Goal: Contribute content: Contribute content

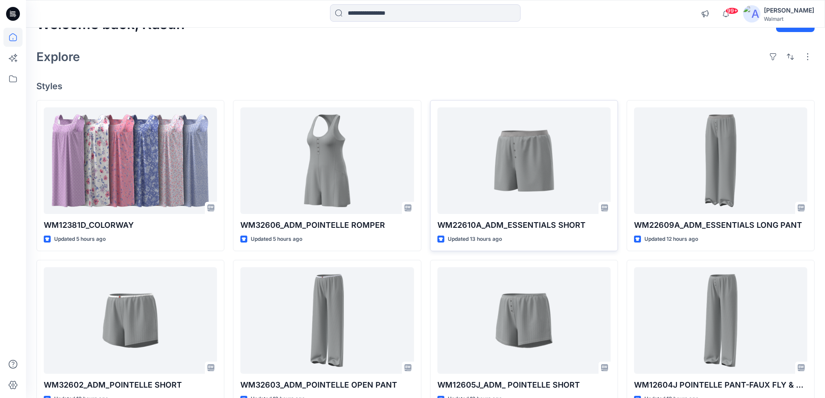
scroll to position [130, 0]
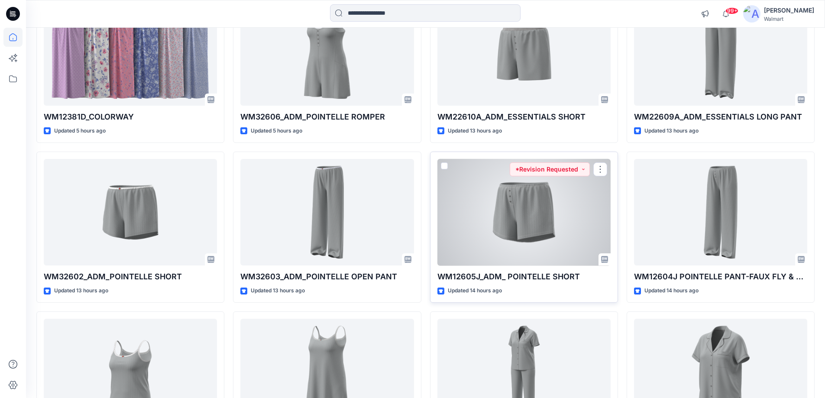
click at [514, 219] on div at bounding box center [524, 212] width 173 height 107
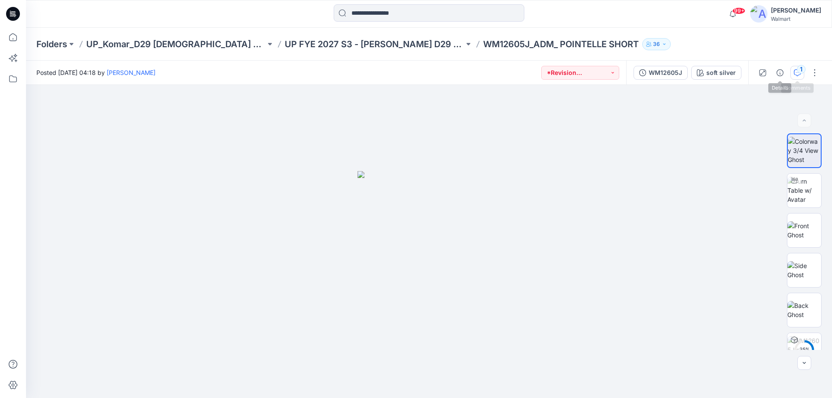
click at [800, 71] on div "1" at bounding box center [801, 69] width 9 height 9
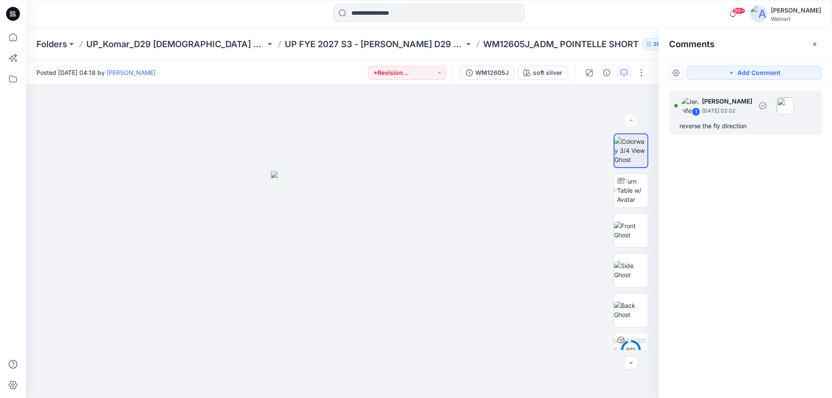
click at [731, 131] on div "reverse the fly direction" at bounding box center [745, 126] width 132 height 10
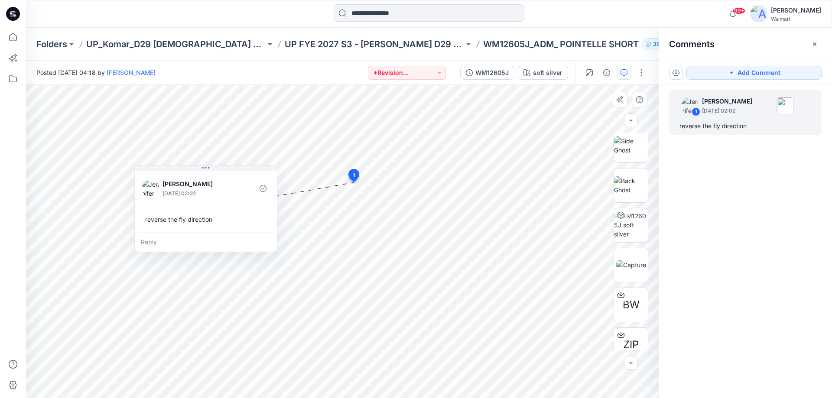
scroll to position [143, 0]
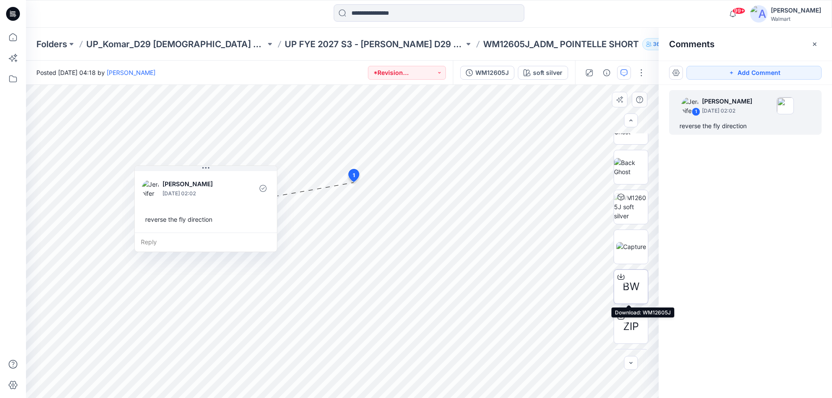
click at [620, 276] on icon at bounding box center [620, 276] width 7 height 7
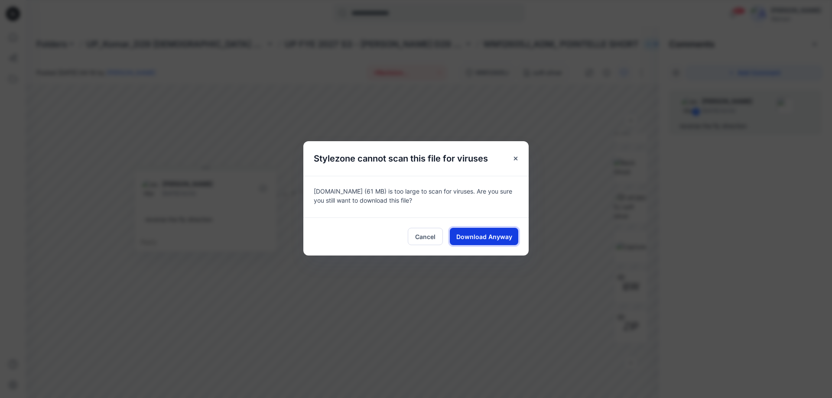
click at [478, 237] on span "Download Anyway" at bounding box center [484, 236] width 56 height 9
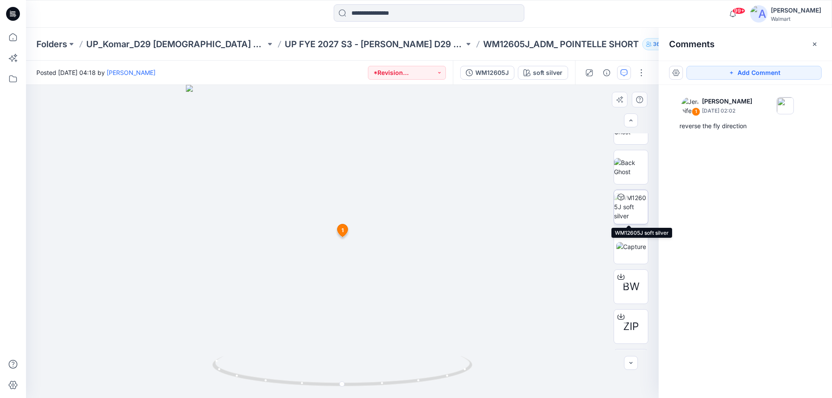
click at [630, 214] on img at bounding box center [631, 206] width 34 height 27
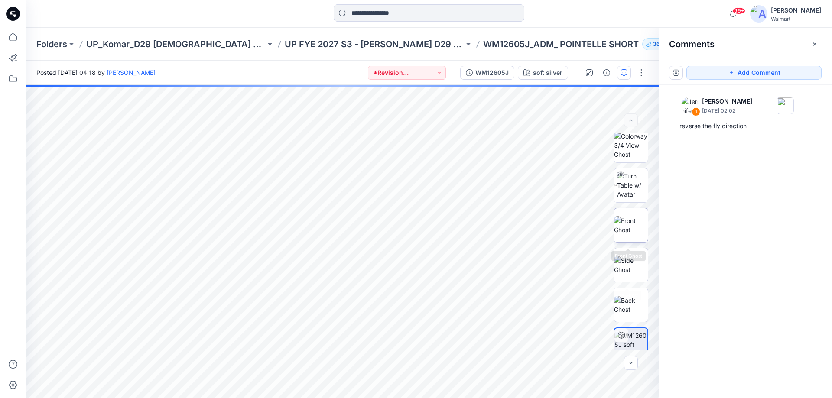
scroll to position [0, 0]
click at [632, 197] on img at bounding box center [632, 190] width 31 height 27
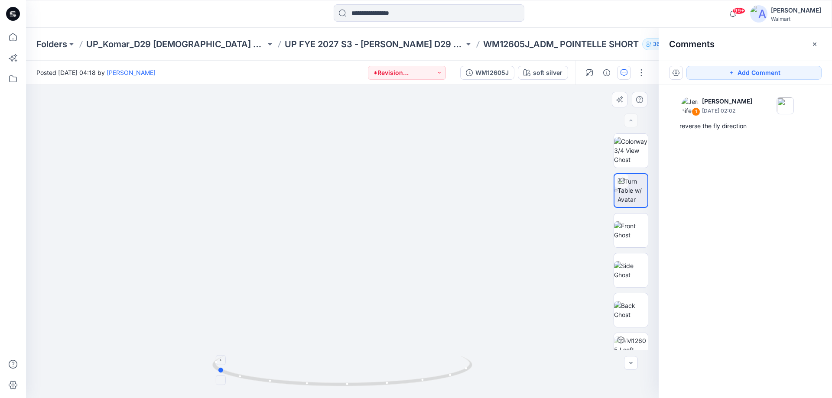
drag, startPoint x: 428, startPoint y: 383, endPoint x: 302, endPoint y: 382, distance: 125.7
click at [302, 382] on icon at bounding box center [343, 372] width 262 height 32
drag, startPoint x: 396, startPoint y: 242, endPoint x: 409, endPoint y: 214, distance: 31.0
drag, startPoint x: 391, startPoint y: 387, endPoint x: 539, endPoint y: 387, distance: 148.2
click at [539, 387] on div at bounding box center [342, 241] width 633 height 313
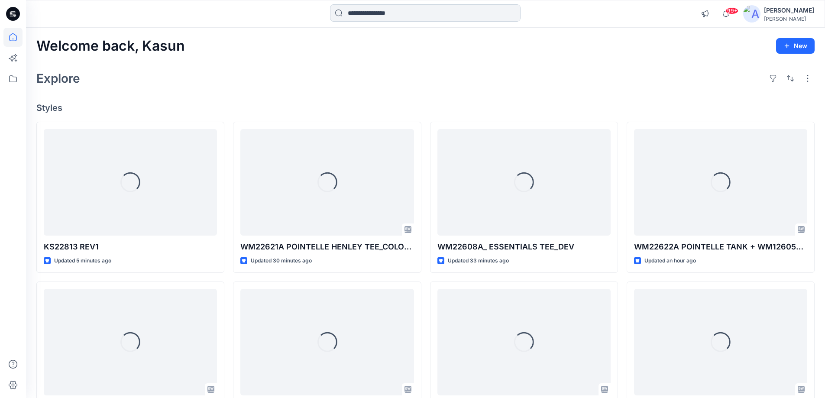
click at [384, 11] on input at bounding box center [425, 12] width 191 height 17
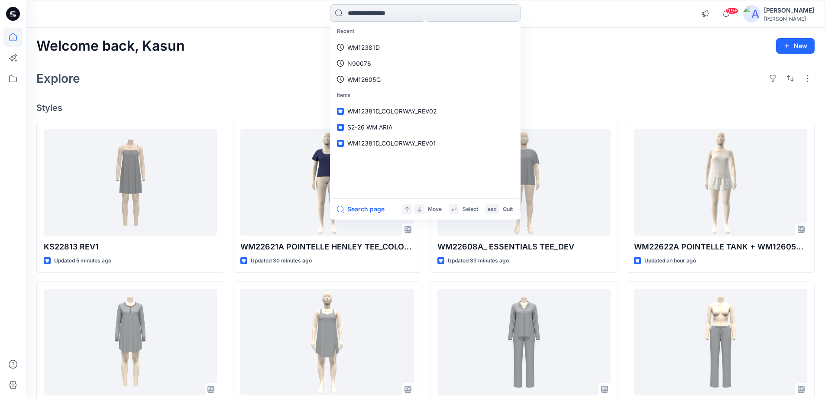
paste input "********"
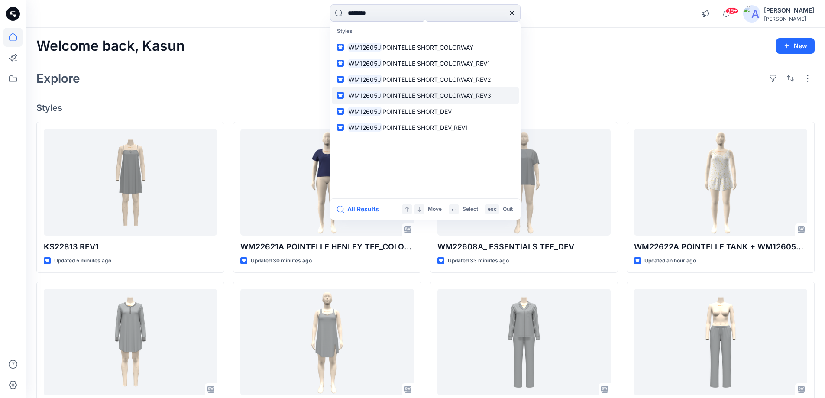
type input "********"
click at [427, 98] on span "POINTELLE SHORT_COLORWAY_REV3" at bounding box center [437, 95] width 109 height 7
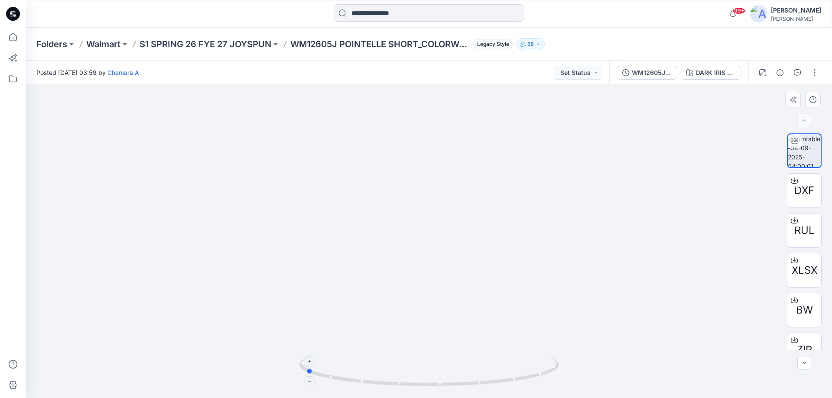
drag, startPoint x: 500, startPoint y: 377, endPoint x: 377, endPoint y: 377, distance: 123.5
click at [377, 377] on icon at bounding box center [430, 372] width 262 height 32
click at [715, 74] on div "DARK IRIS 2051146" at bounding box center [716, 73] width 40 height 10
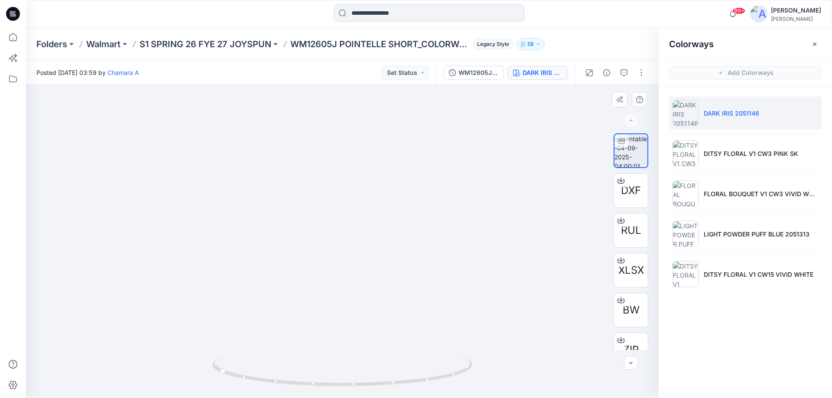
drag, startPoint x: 371, startPoint y: 190, endPoint x: 370, endPoint y: 201, distance: 11.0
click at [370, 201] on img at bounding box center [342, 113] width 320 height 572
drag, startPoint x: 253, startPoint y: 379, endPoint x: 378, endPoint y: 376, distance: 124.8
click at [378, 376] on icon at bounding box center [343, 372] width 262 height 32
drag, startPoint x: 408, startPoint y: 384, endPoint x: 396, endPoint y: 380, distance: 12.3
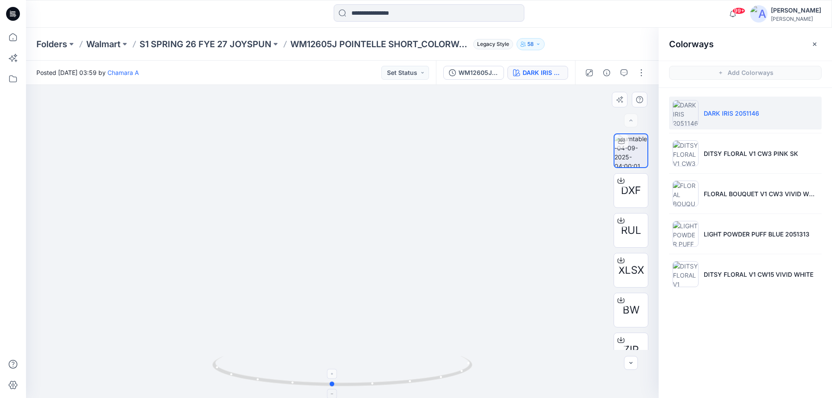
click at [396, 380] on icon at bounding box center [343, 372] width 262 height 32
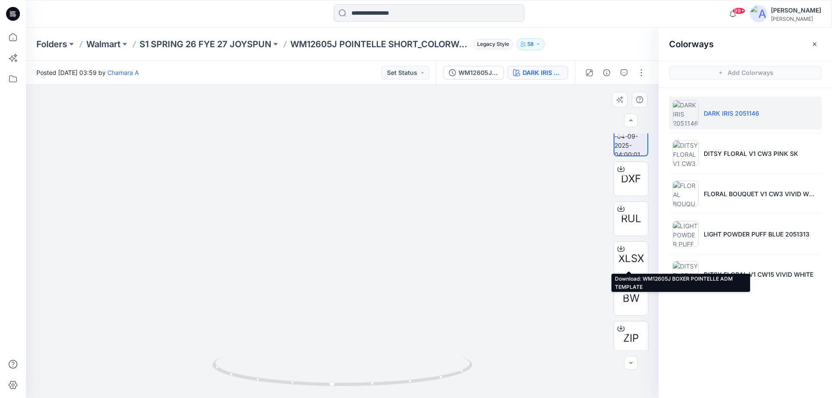
scroll to position [17, 0]
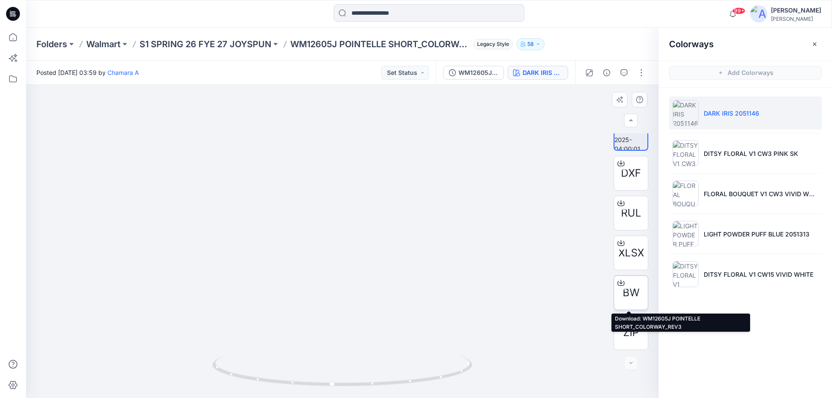
click at [621, 283] on icon at bounding box center [620, 282] width 7 height 7
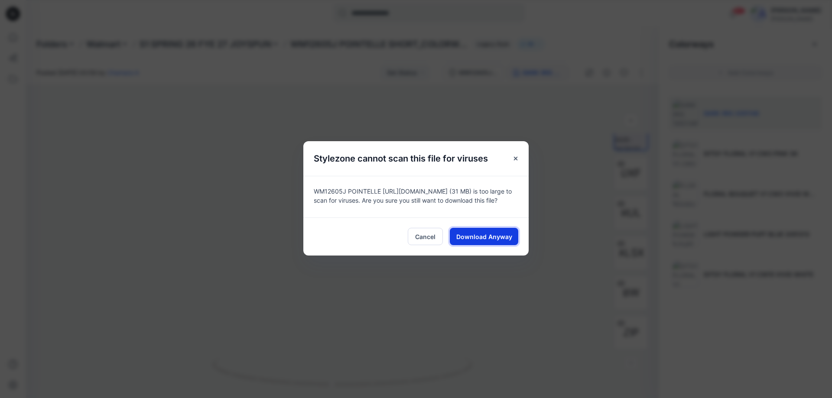
click at [488, 238] on span "Download Anyway" at bounding box center [484, 236] width 56 height 9
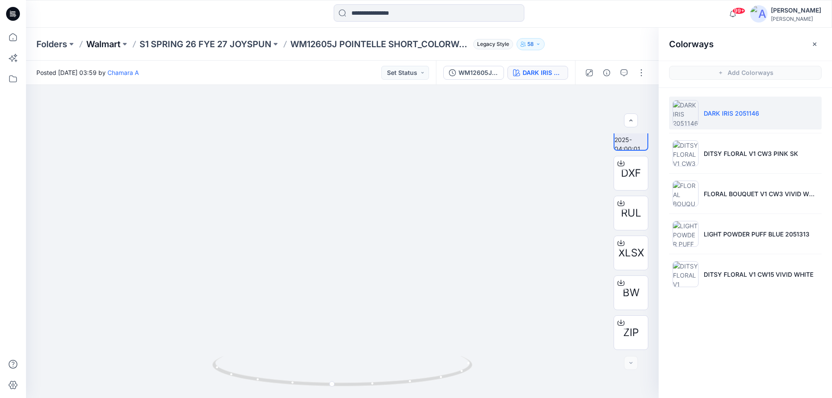
click at [103, 49] on p "Walmart" at bounding box center [103, 44] width 34 height 12
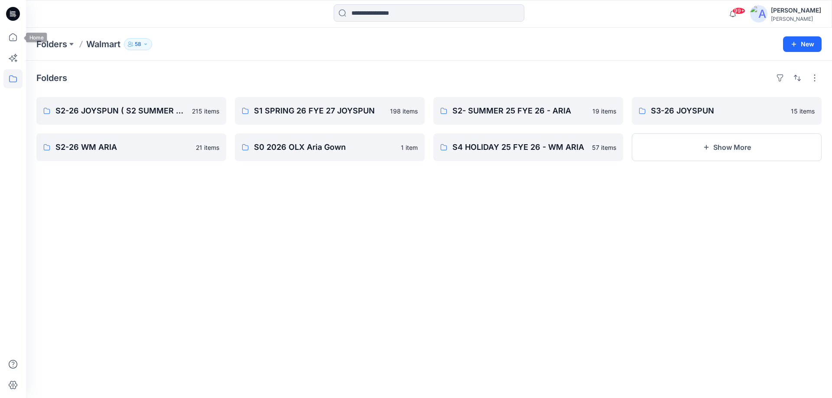
click at [13, 14] on icon at bounding box center [14, 14] width 3 height 0
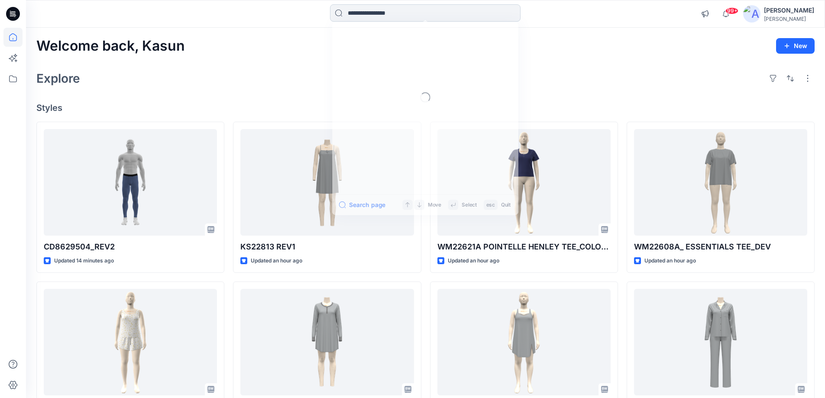
click at [393, 8] on input at bounding box center [425, 12] width 191 height 17
paste input "********"
type input "********"
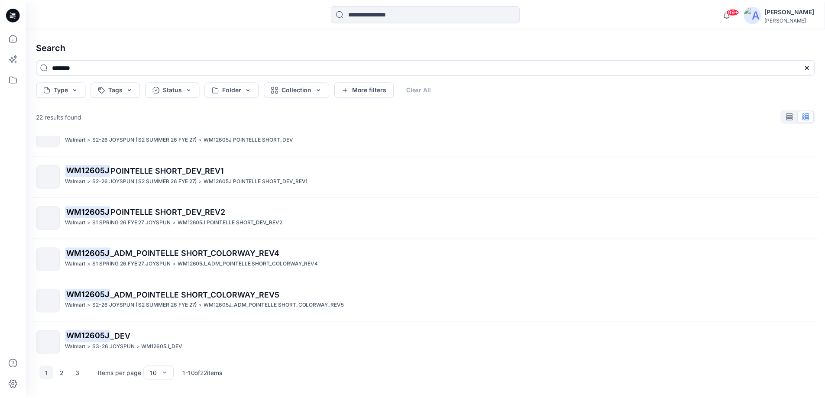
scroll to position [195, 0]
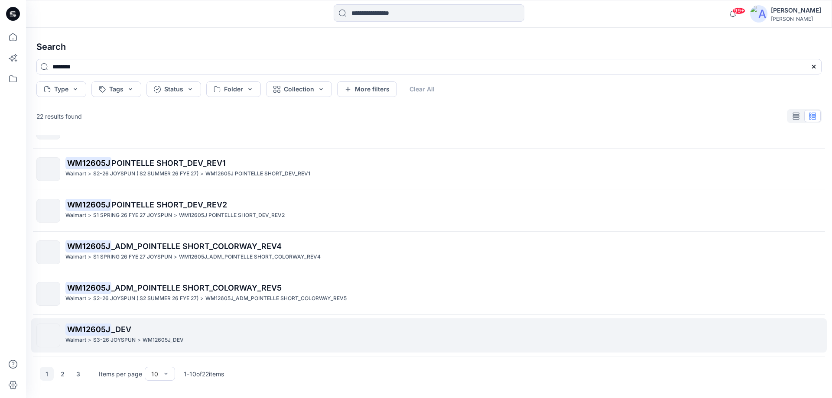
click at [136, 335] on p "WM12605J _DEV" at bounding box center [443, 330] width 756 height 12
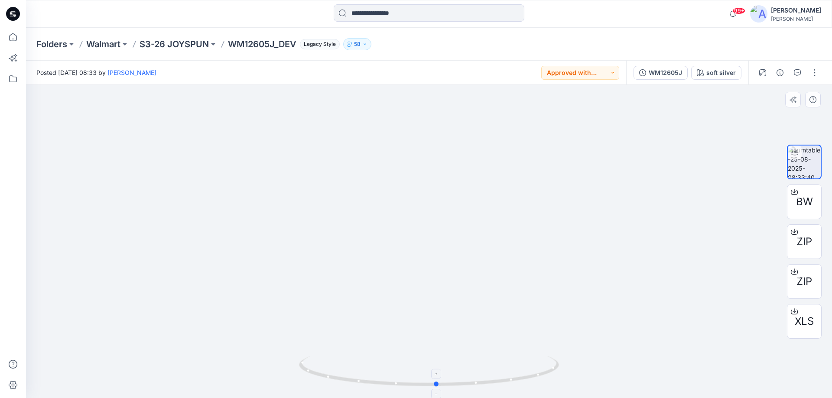
drag, startPoint x: 458, startPoint y: 386, endPoint x: 466, endPoint y: 367, distance: 20.2
click at [466, 367] on icon at bounding box center [430, 372] width 262 height 32
drag, startPoint x: 465, startPoint y: 389, endPoint x: 461, endPoint y: 377, distance: 12.5
click at [461, 377] on icon at bounding box center [430, 372] width 262 height 32
click at [192, 46] on p "S3-26 JOYSPUN" at bounding box center [174, 44] width 69 height 12
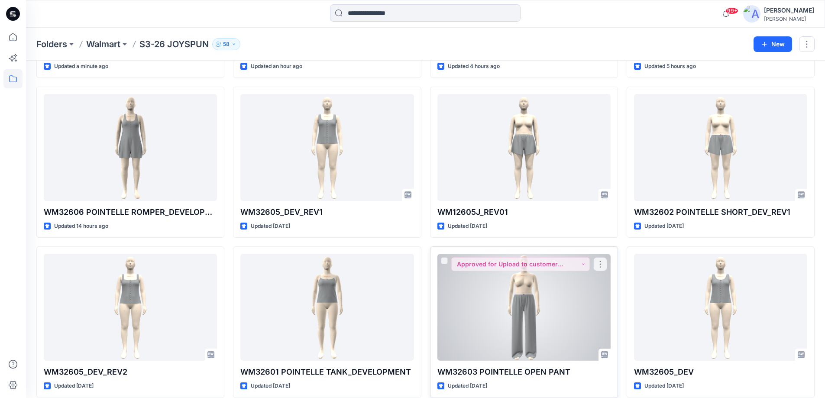
scroll to position [173, 0]
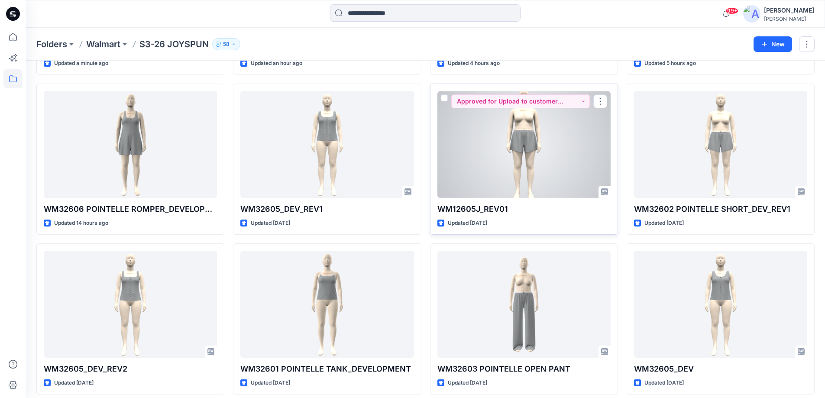
click at [511, 161] on div at bounding box center [524, 144] width 173 height 107
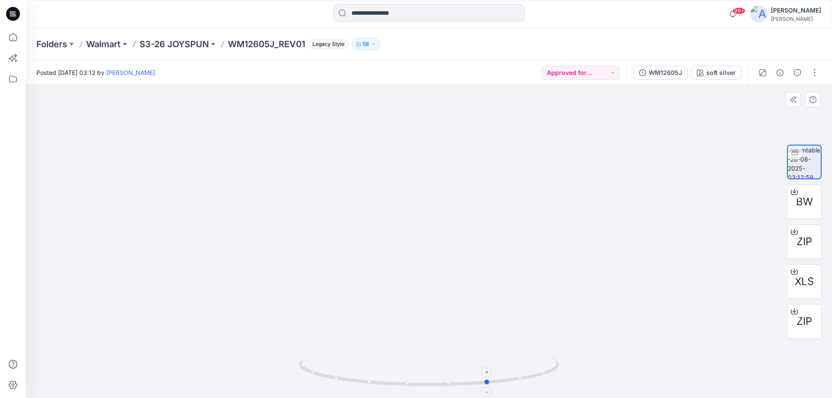
drag, startPoint x: 478, startPoint y: 386, endPoint x: 538, endPoint y: 375, distance: 61.3
click at [538, 375] on icon at bounding box center [430, 372] width 262 height 32
click at [193, 45] on p "S3-26 JOYSPUN" at bounding box center [174, 44] width 69 height 12
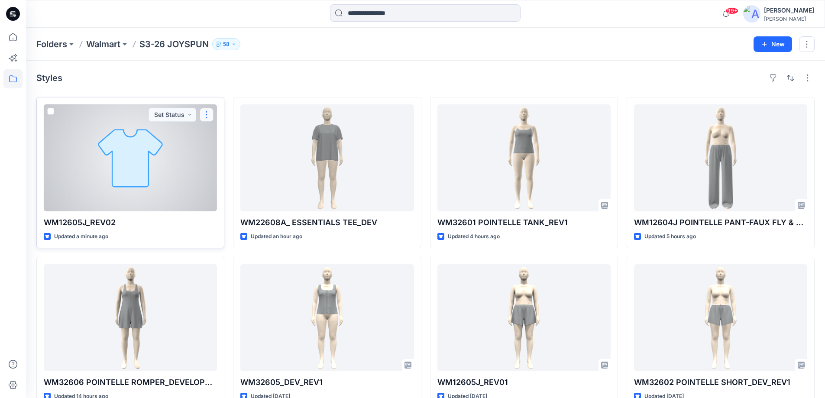
click at [207, 115] on button "button" at bounding box center [207, 115] width 14 height 14
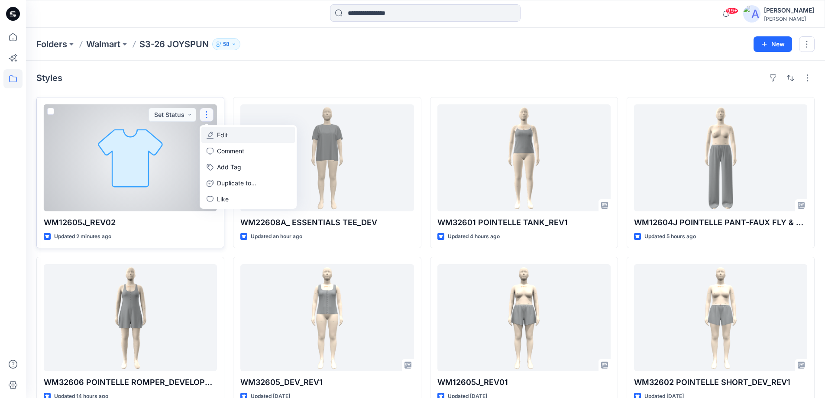
click at [221, 132] on p "Edit" at bounding box center [222, 134] width 11 height 9
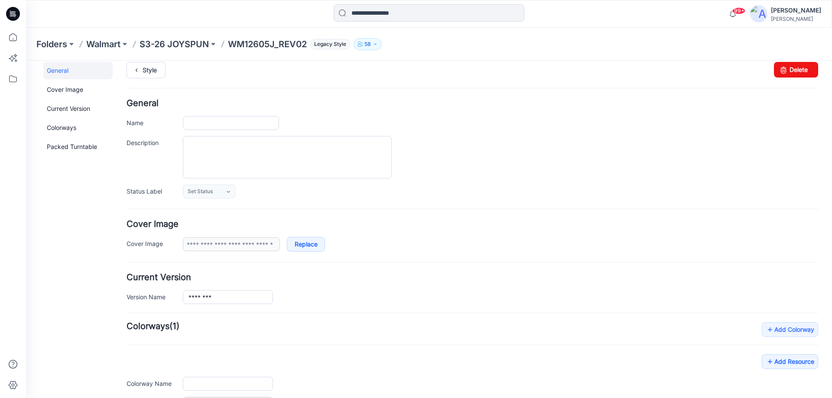
scroll to position [121, 0]
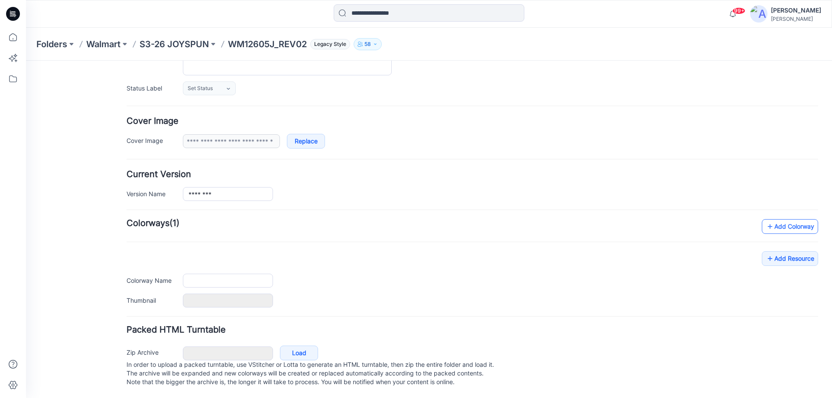
type input "**********"
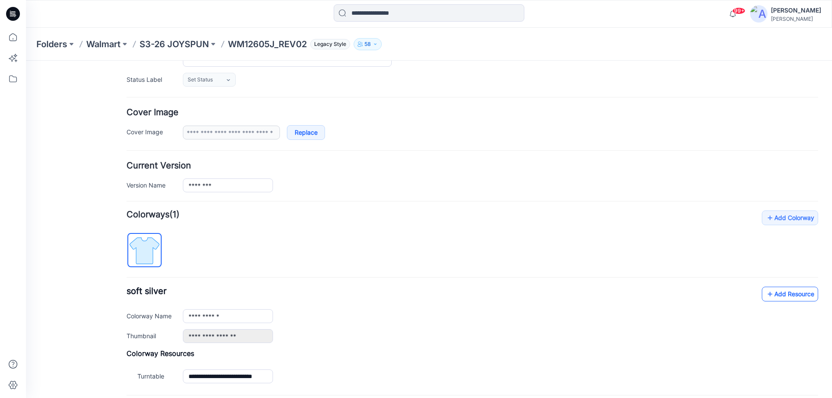
click at [782, 294] on link "Add Resource" at bounding box center [790, 294] width 56 height 15
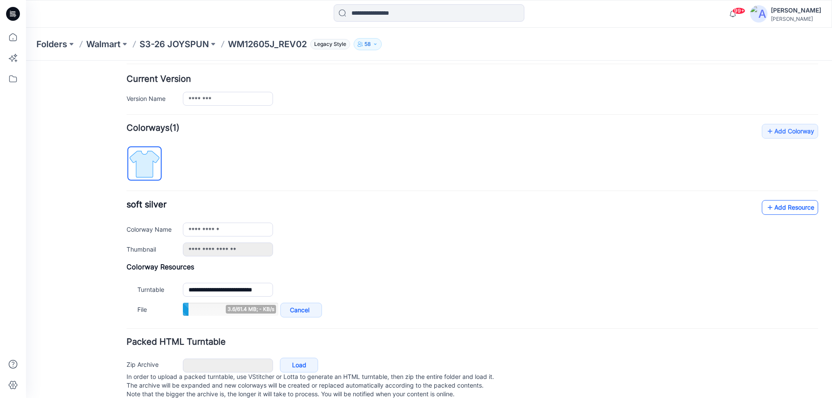
click at [785, 206] on link "Add Resource" at bounding box center [790, 207] width 56 height 15
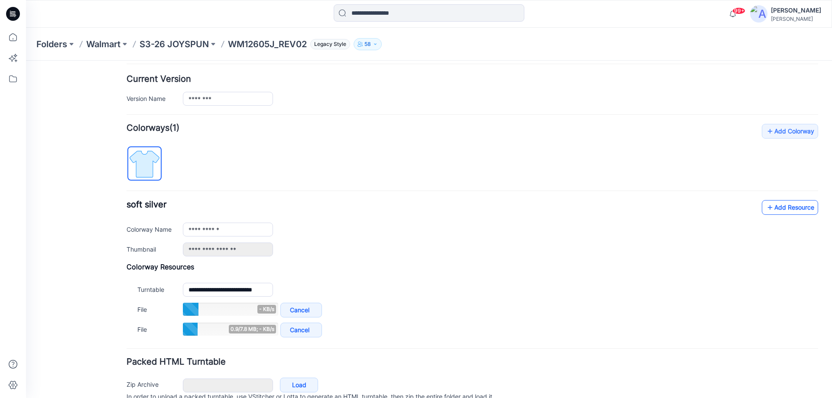
click at [775, 208] on link "Add Resource" at bounding box center [790, 207] width 56 height 15
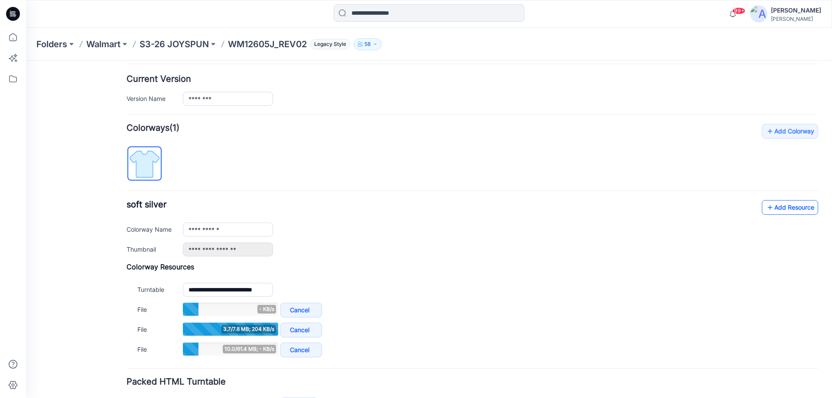
click at [766, 203] on icon at bounding box center [770, 208] width 9 height 14
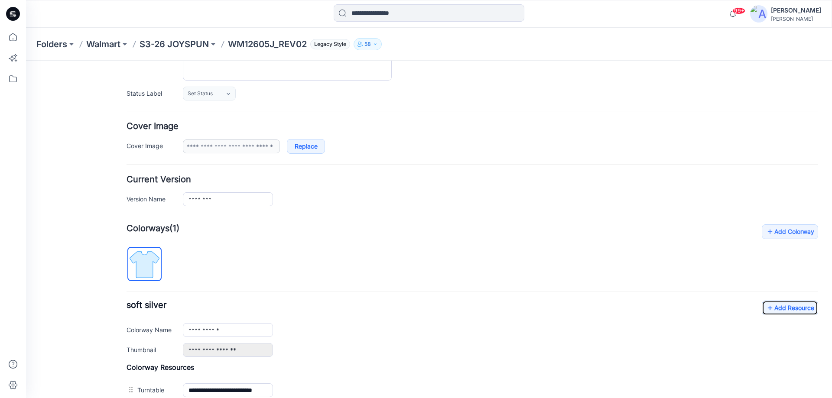
scroll to position [0, 0]
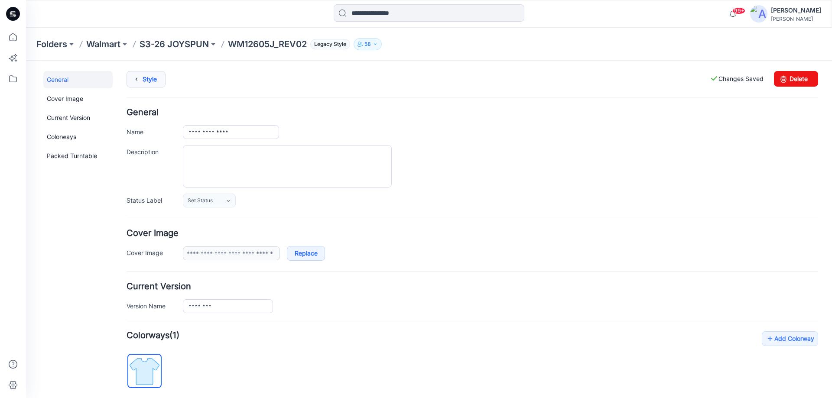
click at [156, 81] on link "Style" at bounding box center [146, 79] width 39 height 16
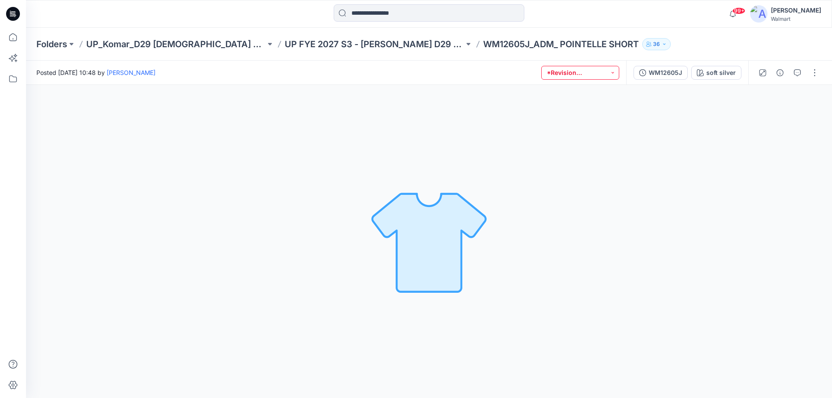
click at [614, 72] on button "*Revision Requested" at bounding box center [580, 73] width 78 height 14
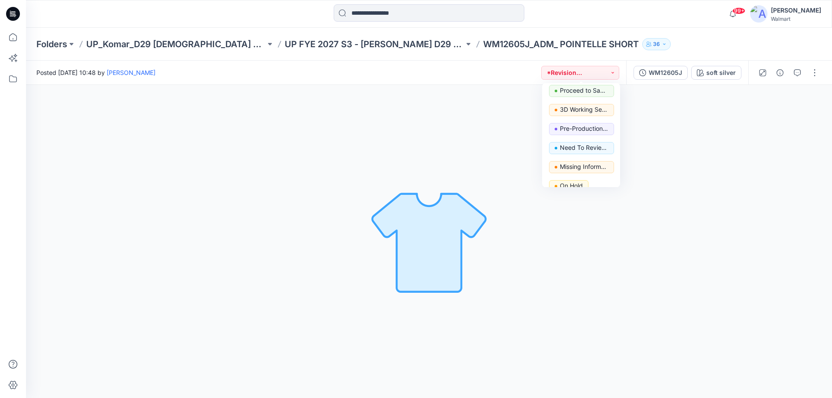
scroll to position [87, 0]
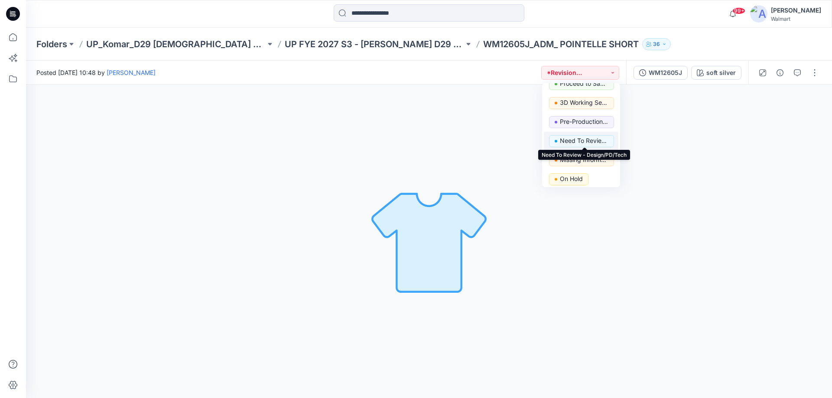
click at [591, 143] on p "Need To Review - Design/PD/Tech" at bounding box center [584, 140] width 49 height 11
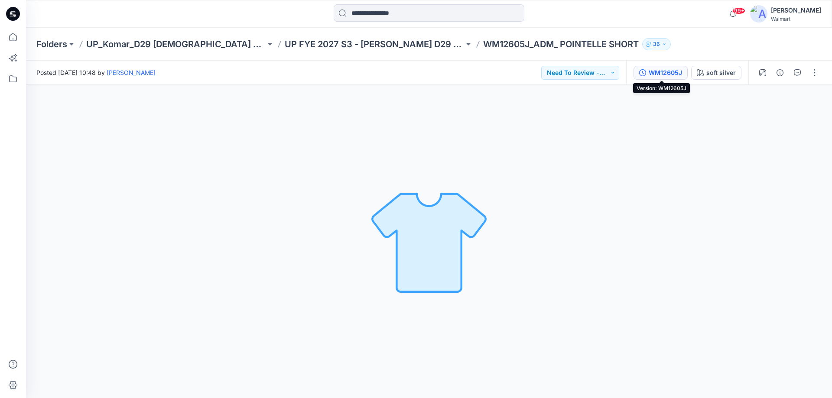
click at [677, 73] on div "WM12605J" at bounding box center [665, 73] width 33 height 10
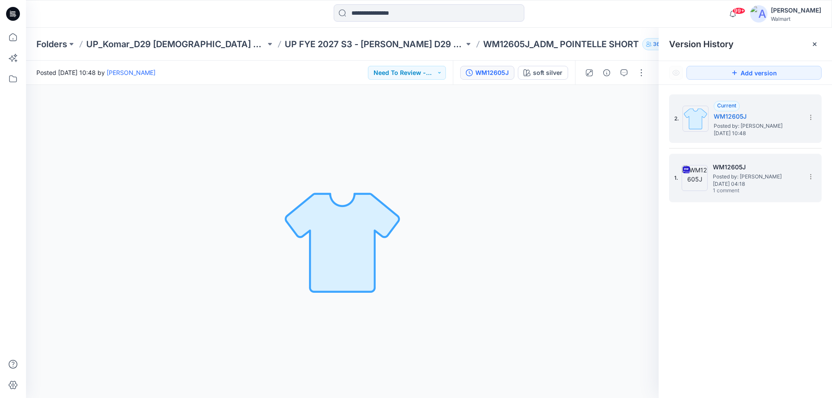
click at [735, 188] on span "1 comment" at bounding box center [743, 191] width 61 height 7
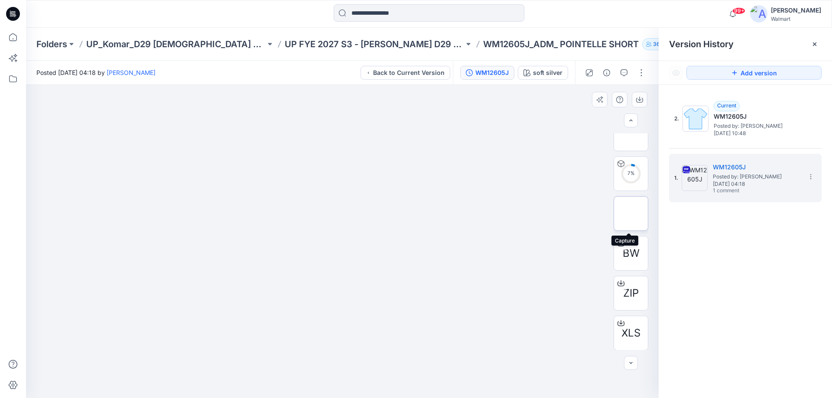
scroll to position [177, 0]
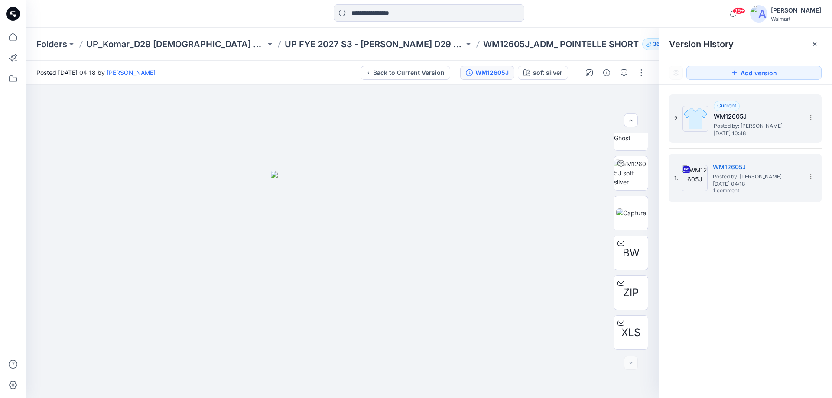
click at [706, 119] on img at bounding box center [695, 119] width 26 height 26
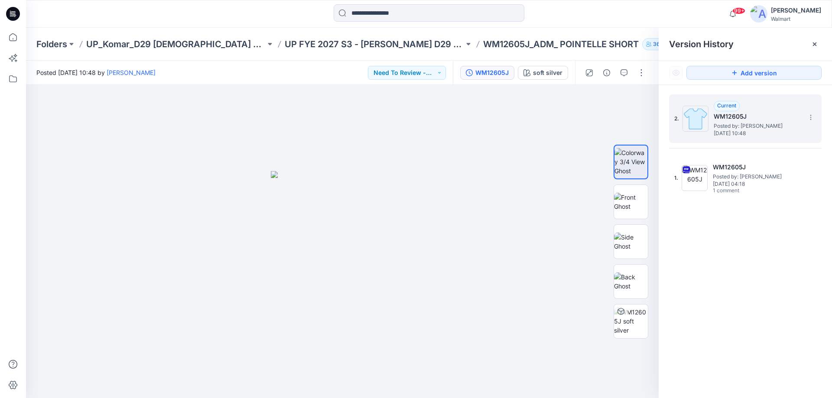
click at [731, 122] on span "Posted by: [PERSON_NAME]" at bounding box center [757, 126] width 87 height 9
click at [810, 117] on icon at bounding box center [810, 117] width 7 height 7
click at [786, 100] on div "2. Current WM12605J Posted by: Kasun Didulanga Thursday, September 11, 2025 10:…" at bounding box center [739, 119] width 130 height 42
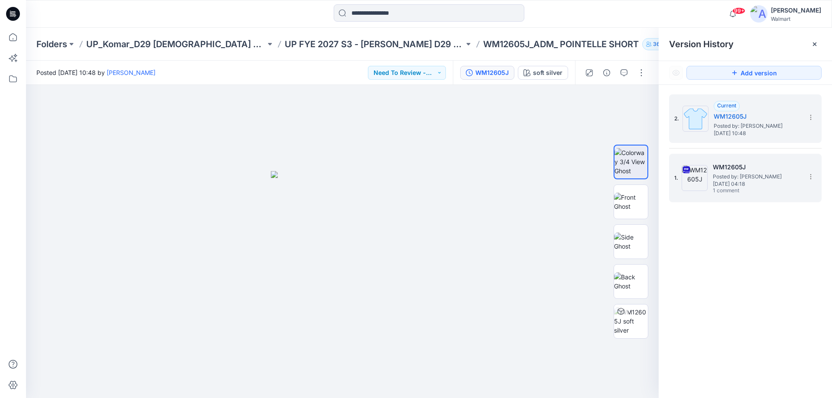
click at [726, 167] on h5 "WM12605J" at bounding box center [756, 167] width 87 height 10
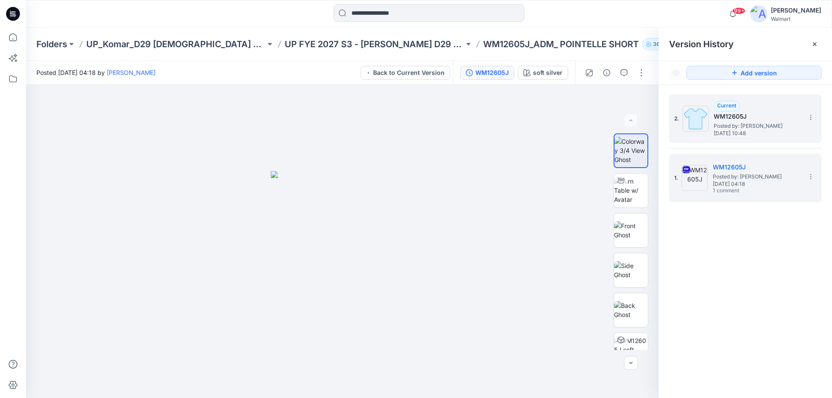
click at [740, 123] on span "Posted by: [PERSON_NAME]" at bounding box center [757, 126] width 87 height 9
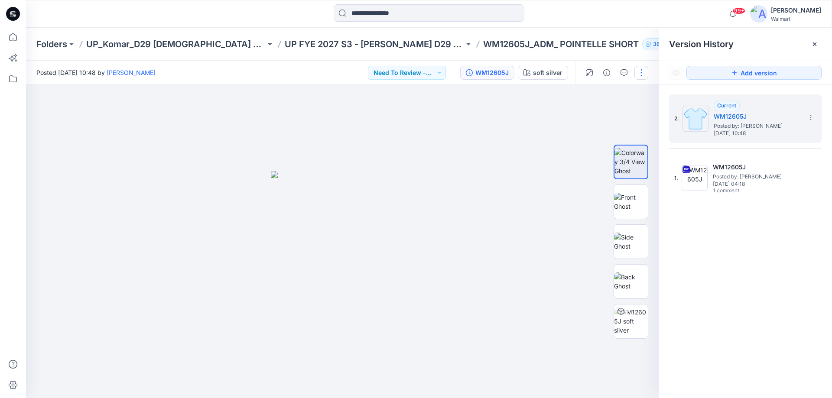
click at [642, 71] on button "button" at bounding box center [641, 73] width 14 height 14
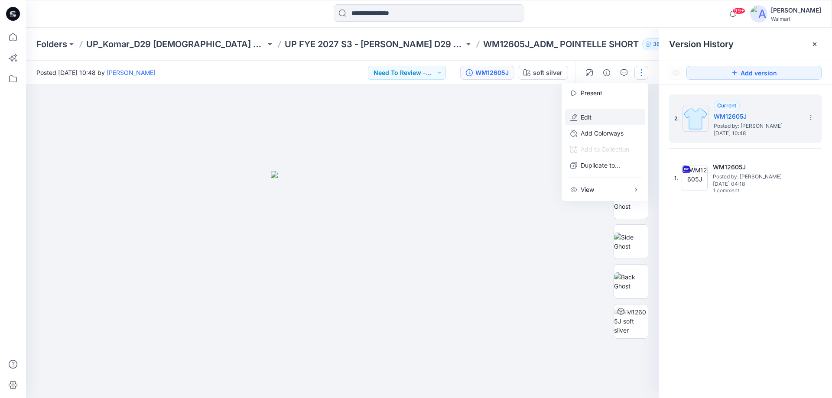
click at [589, 115] on p "Edit" at bounding box center [586, 117] width 11 height 9
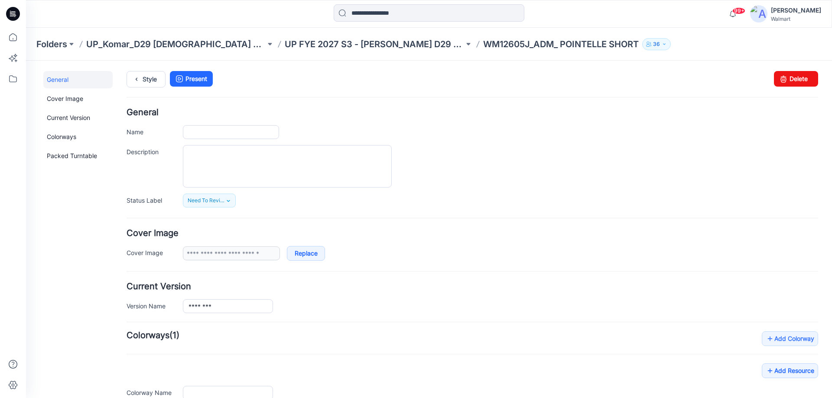
type input "**********"
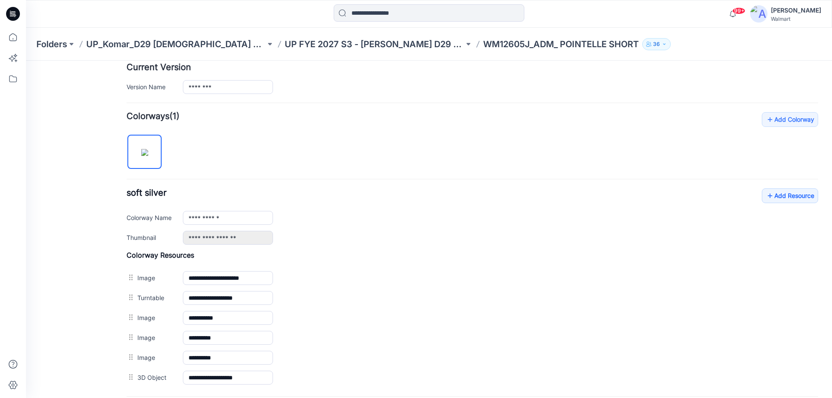
scroll to position [308, 0]
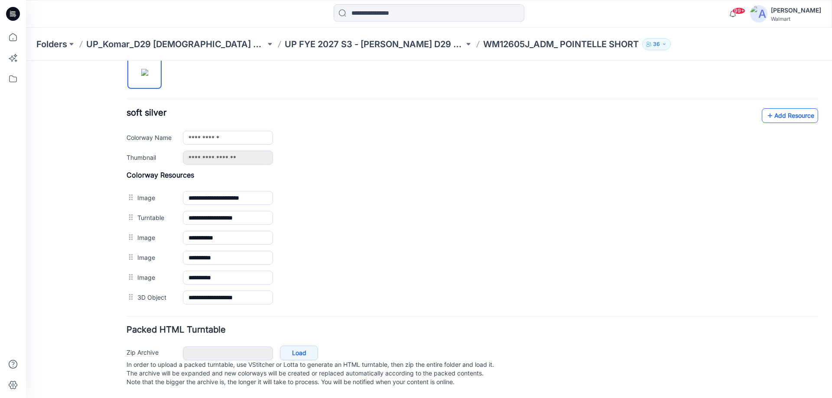
click at [777, 108] on link "Add Resource" at bounding box center [790, 115] width 56 height 15
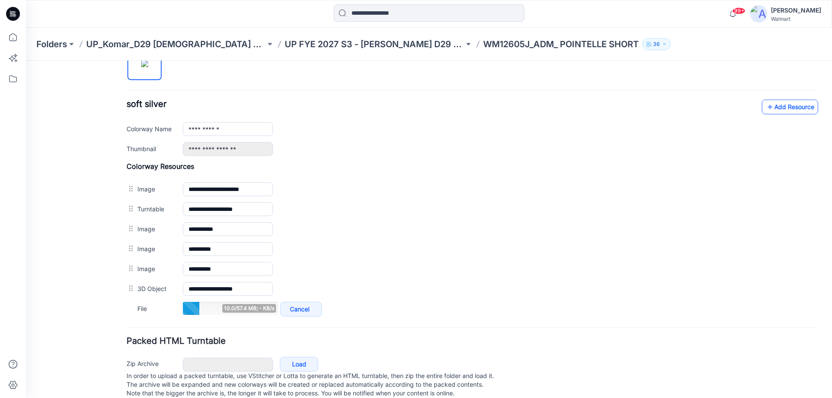
click at [770, 105] on link "Add Resource" at bounding box center [790, 107] width 56 height 15
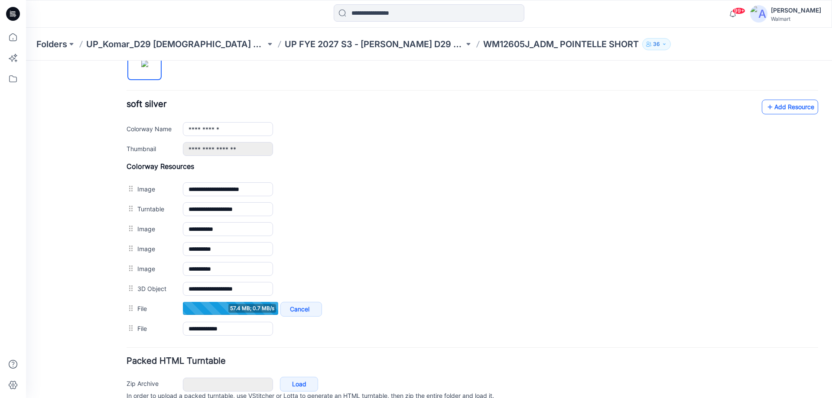
click at [776, 107] on link "Add Resource" at bounding box center [790, 107] width 56 height 15
click at [766, 107] on icon at bounding box center [770, 107] width 9 height 14
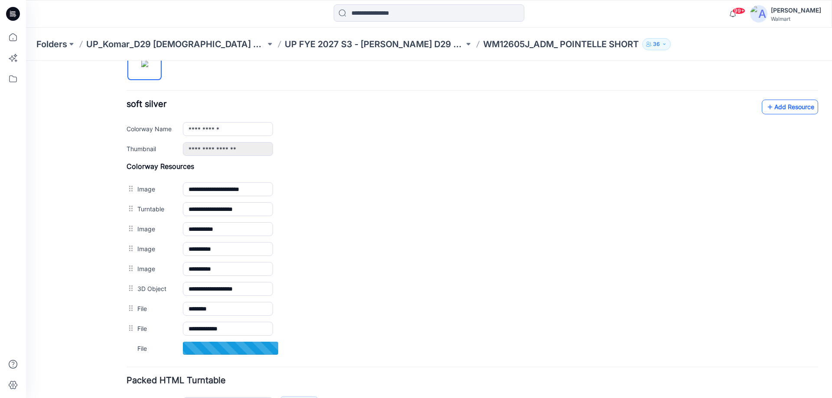
click at [786, 104] on link "Add Resource" at bounding box center [790, 107] width 56 height 15
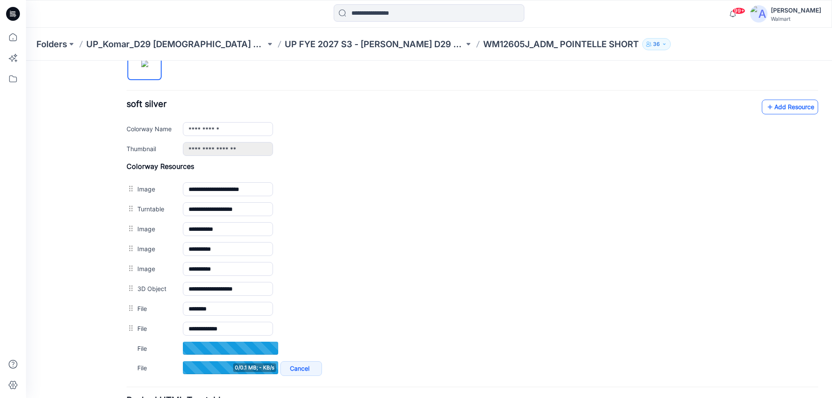
click at [774, 104] on link "Add Resource" at bounding box center [790, 107] width 56 height 15
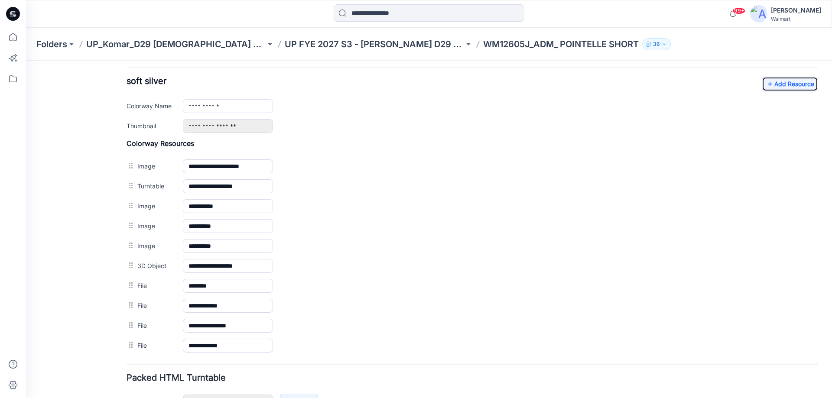
scroll to position [351, 0]
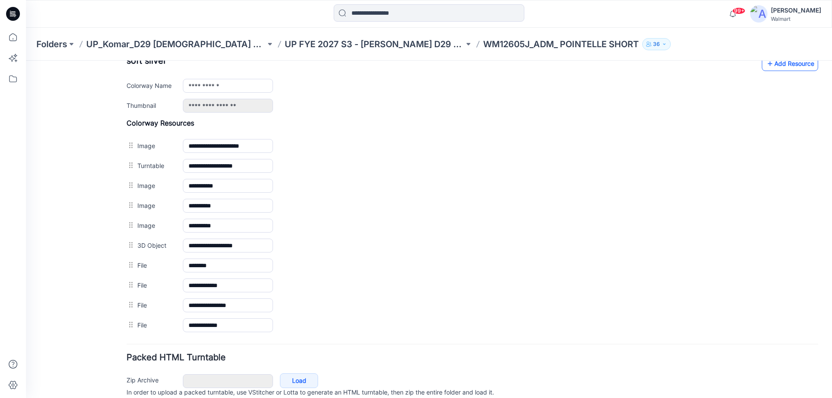
click at [767, 67] on link "Add Resource" at bounding box center [790, 63] width 56 height 15
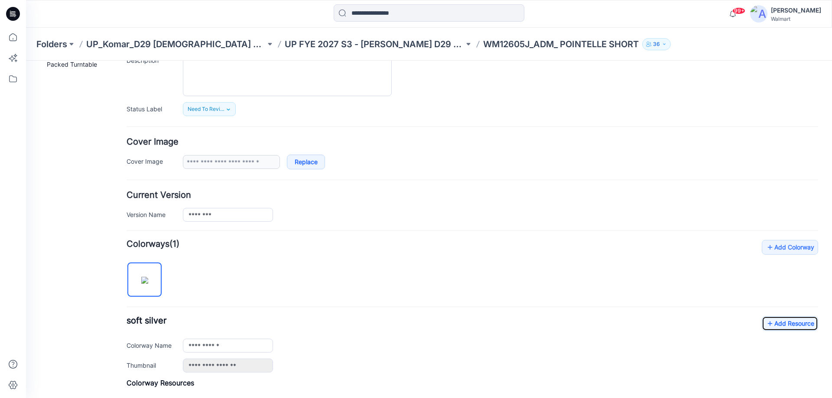
scroll to position [0, 0]
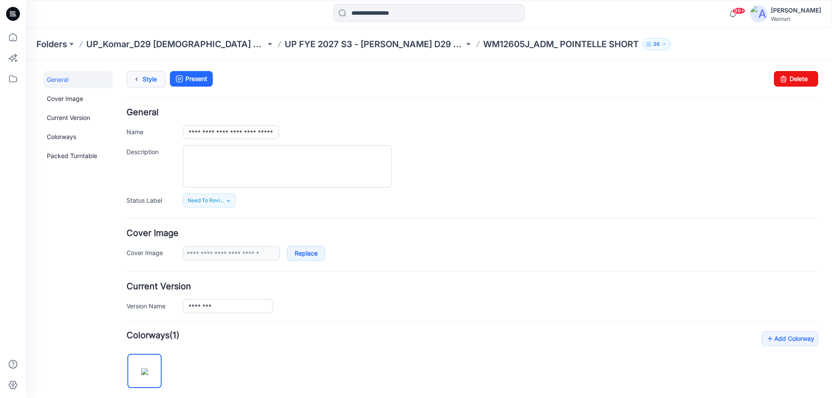
click at [149, 78] on link "Style" at bounding box center [146, 79] width 39 height 16
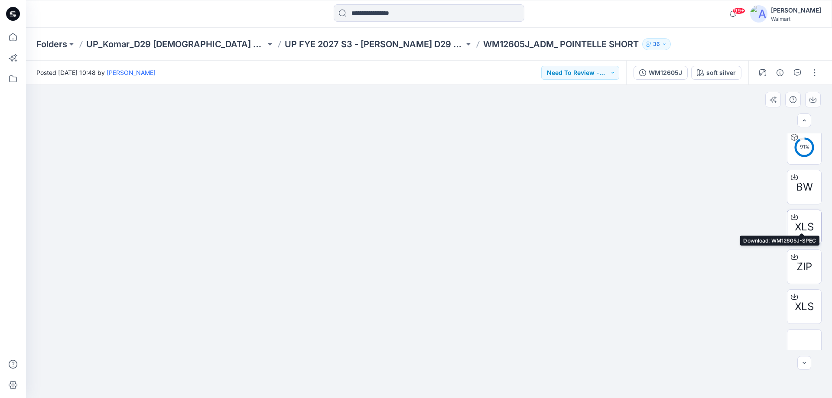
scroll to position [217, 0]
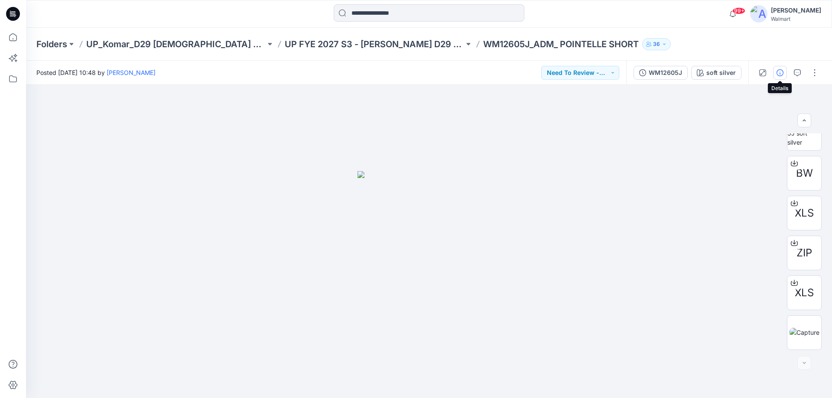
click at [783, 75] on icon "button" at bounding box center [779, 72] width 7 height 7
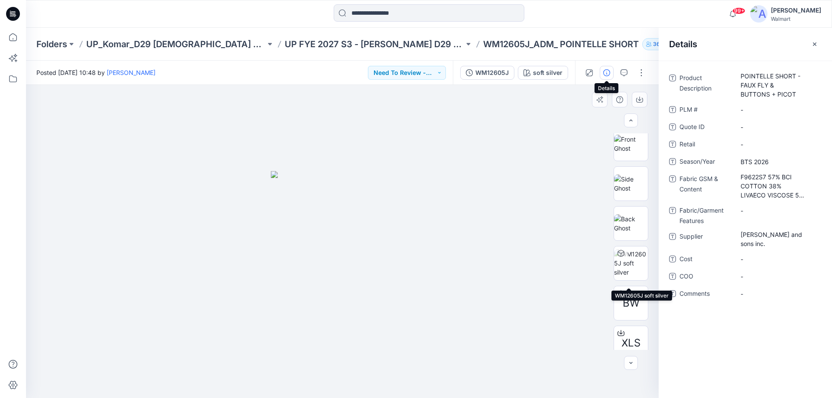
scroll to position [0, 0]
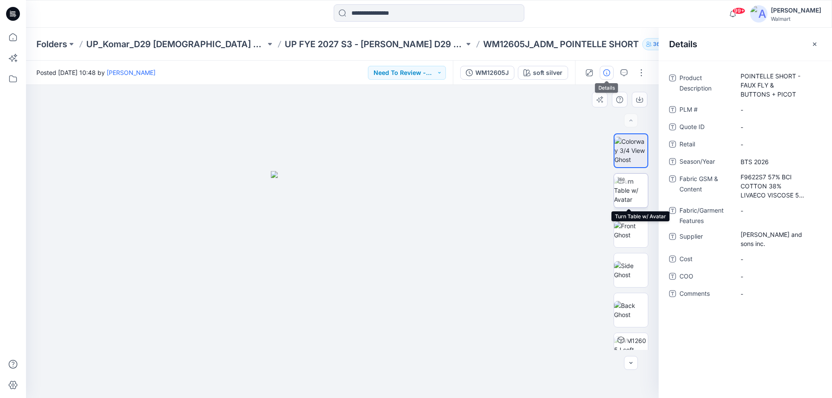
click at [631, 192] on img at bounding box center [631, 190] width 34 height 27
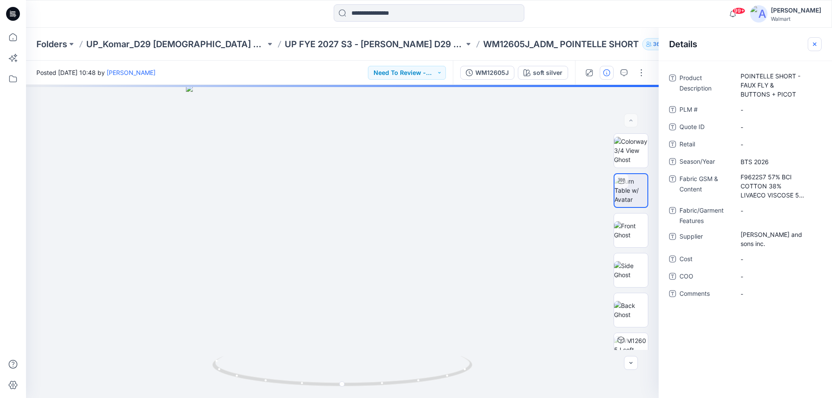
click at [811, 42] on icon "button" at bounding box center [814, 44] width 7 height 7
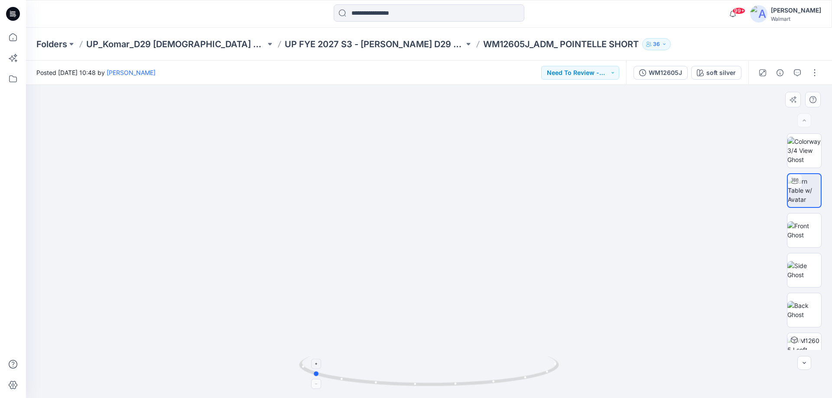
drag, startPoint x: 511, startPoint y: 385, endPoint x: 403, endPoint y: 386, distance: 108.3
click at [403, 386] on icon at bounding box center [430, 372] width 262 height 32
click at [673, 71] on div "WM12605J" at bounding box center [665, 73] width 33 height 10
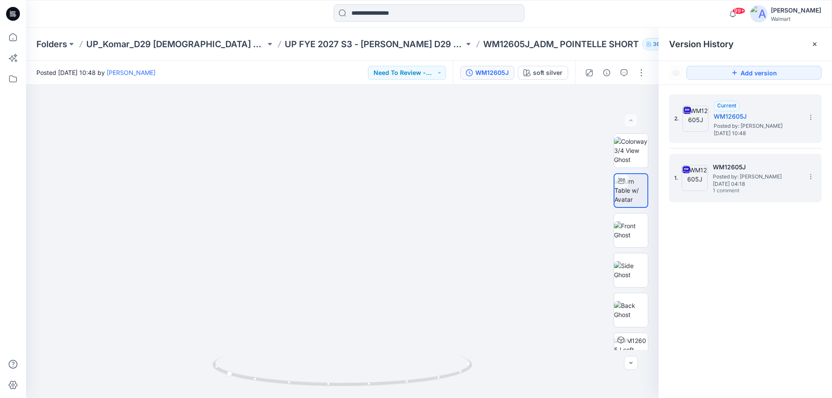
click at [723, 179] on span "Posted by: [PERSON_NAME]" at bounding box center [756, 176] width 87 height 9
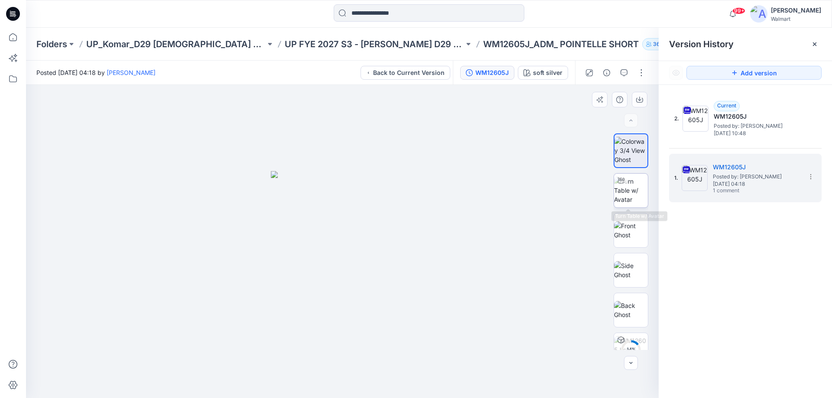
click at [629, 194] on img at bounding box center [631, 190] width 34 height 27
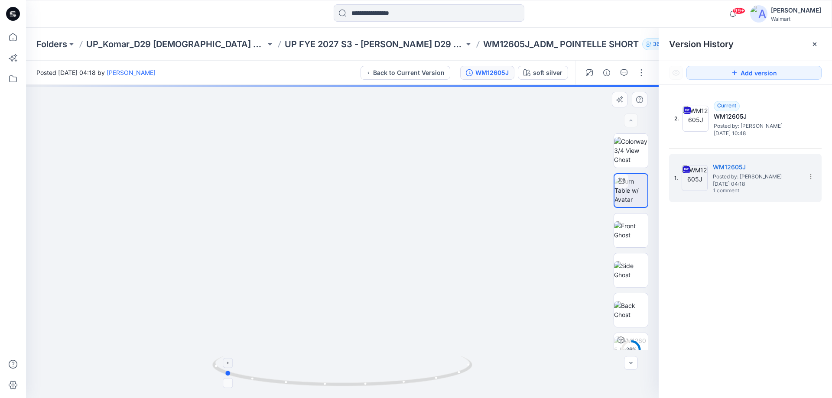
drag, startPoint x: 383, startPoint y: 385, endPoint x: 265, endPoint y: 383, distance: 118.3
click at [265, 383] on icon at bounding box center [343, 372] width 262 height 32
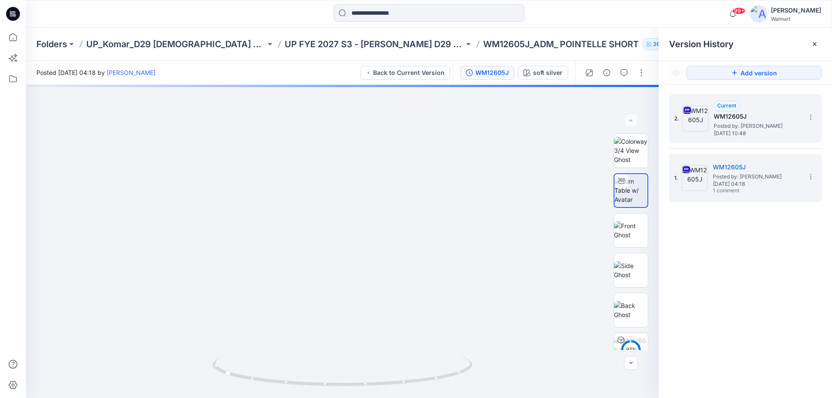
click at [754, 120] on h5 "WM12605J" at bounding box center [757, 116] width 87 height 10
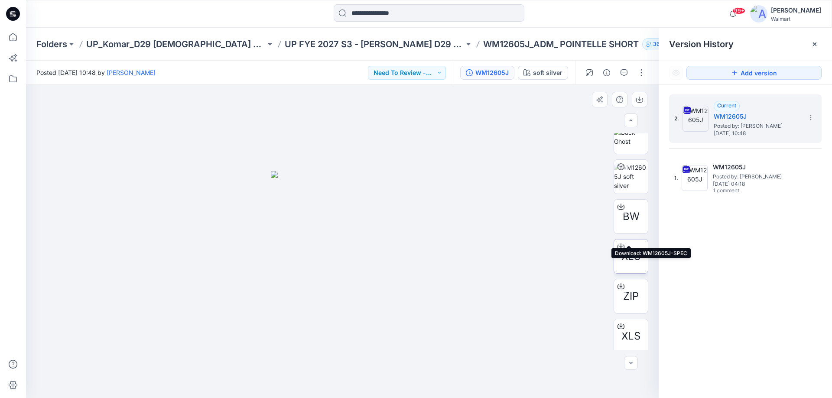
scroll to position [217, 0]
click at [637, 72] on button "button" at bounding box center [641, 73] width 14 height 14
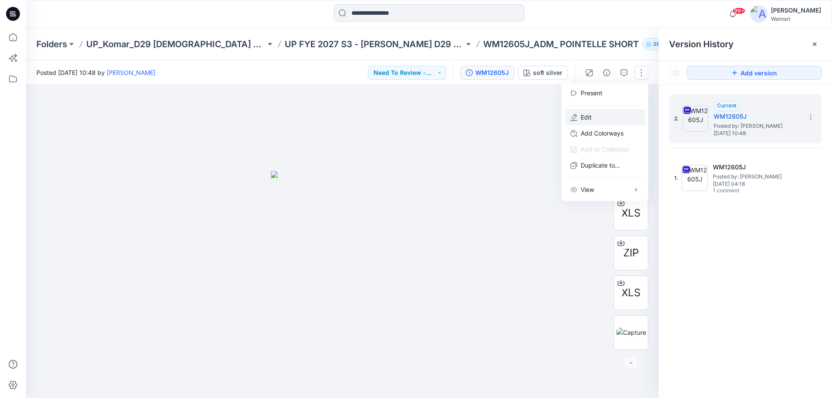
click at [607, 117] on button "Edit" at bounding box center [605, 117] width 80 height 16
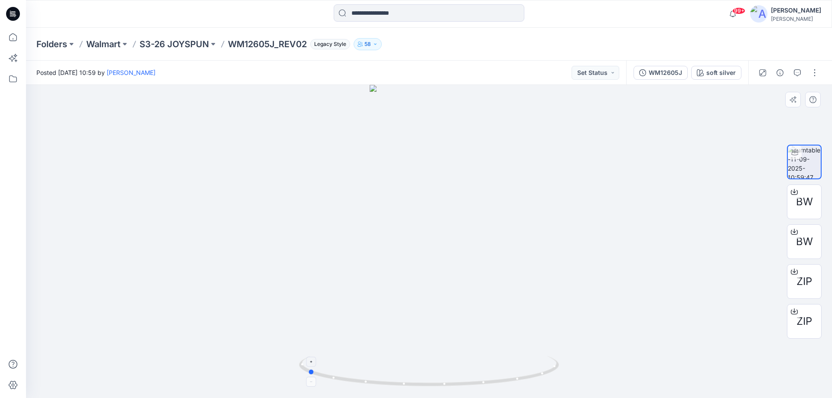
drag, startPoint x: 480, startPoint y: 386, endPoint x: 358, endPoint y: 373, distance: 122.5
click at [358, 373] on icon at bounding box center [430, 372] width 262 height 32
drag, startPoint x: 392, startPoint y: 384, endPoint x: 520, endPoint y: 374, distance: 129.1
click at [520, 374] on icon at bounding box center [430, 372] width 262 height 32
click at [812, 79] on button "button" at bounding box center [815, 73] width 14 height 14
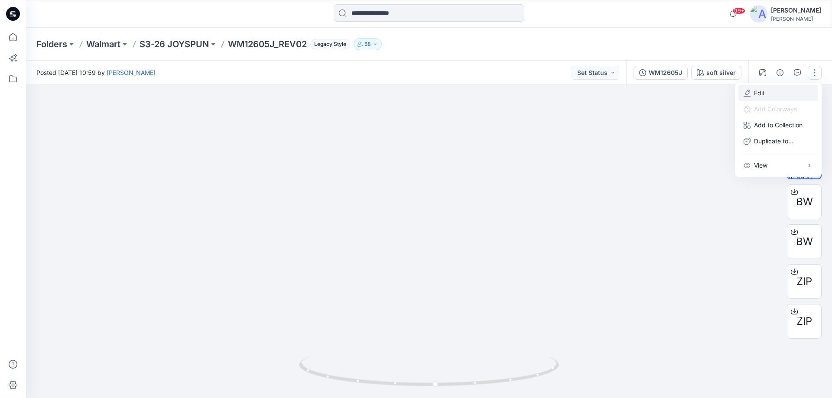
click at [768, 99] on button "Edit" at bounding box center [778, 93] width 80 height 16
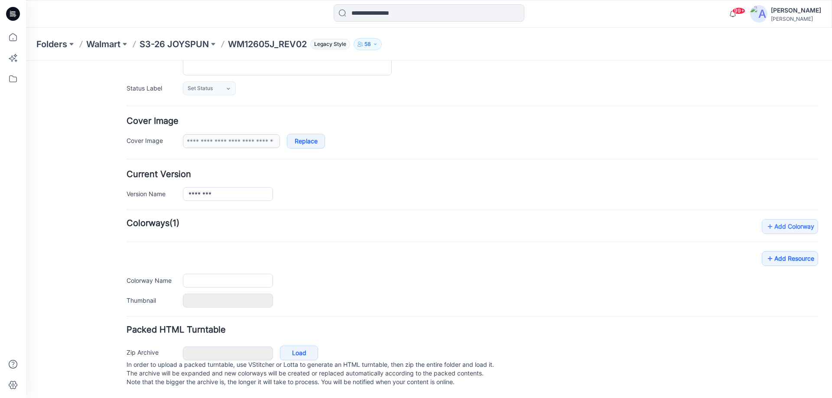
scroll to position [121, 0]
type input "**********"
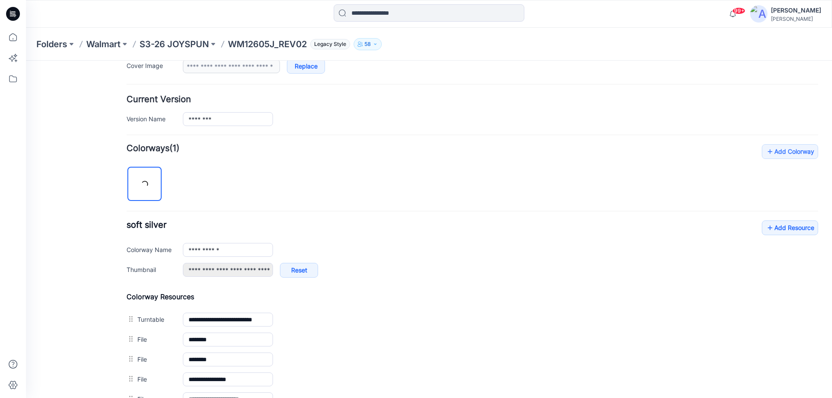
scroll to position [251, 0]
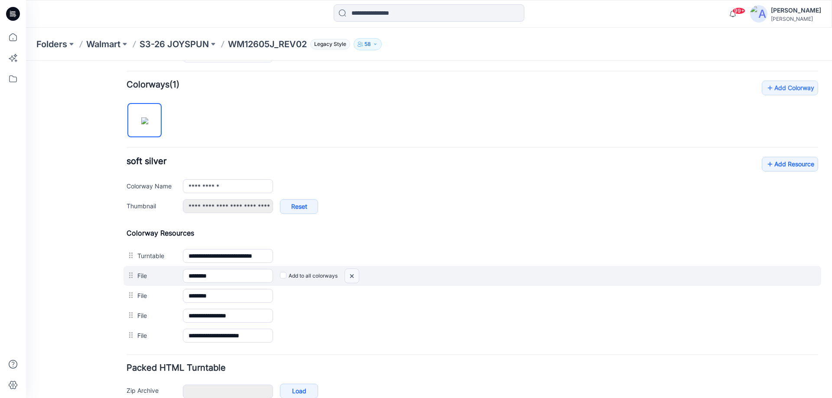
click at [352, 275] on img at bounding box center [352, 276] width 14 height 14
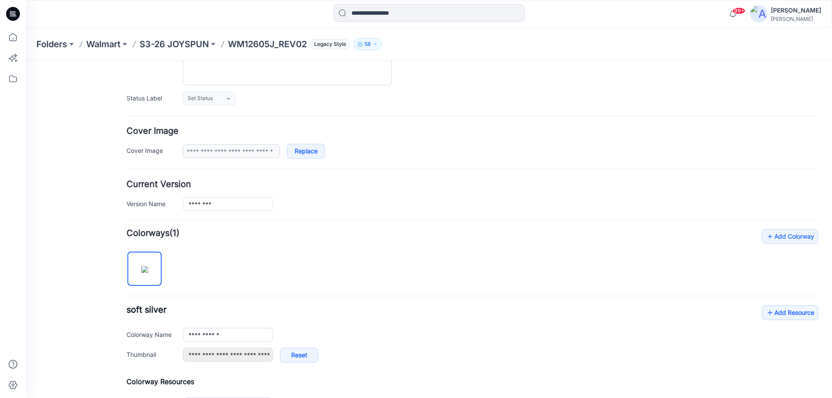
scroll to position [0, 0]
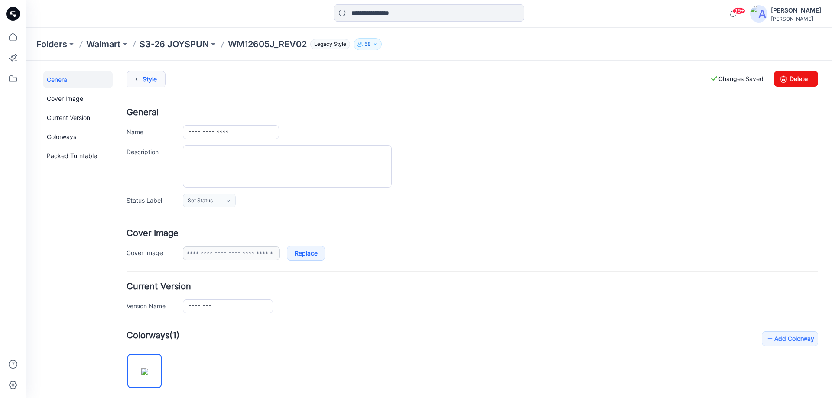
click at [156, 80] on link "Style" at bounding box center [146, 79] width 39 height 16
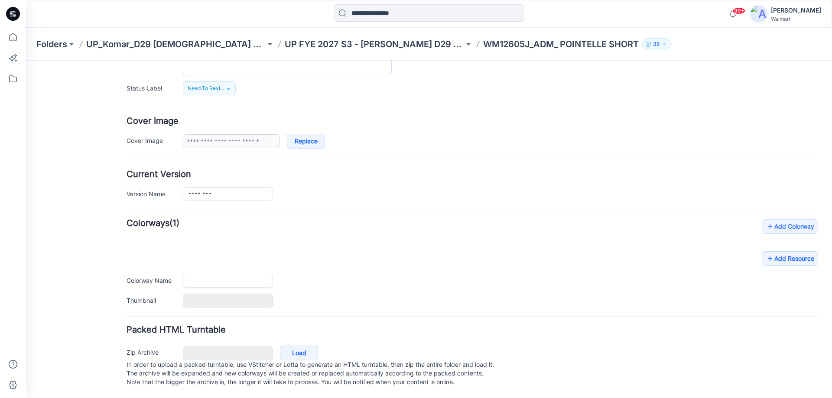
type input "**********"
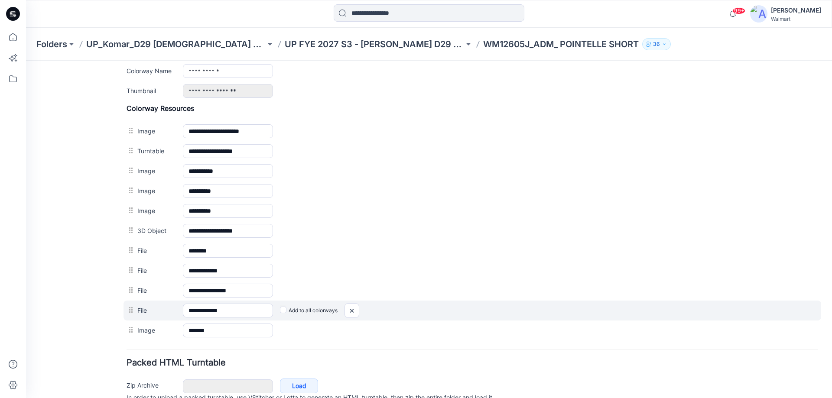
scroll to position [408, 0]
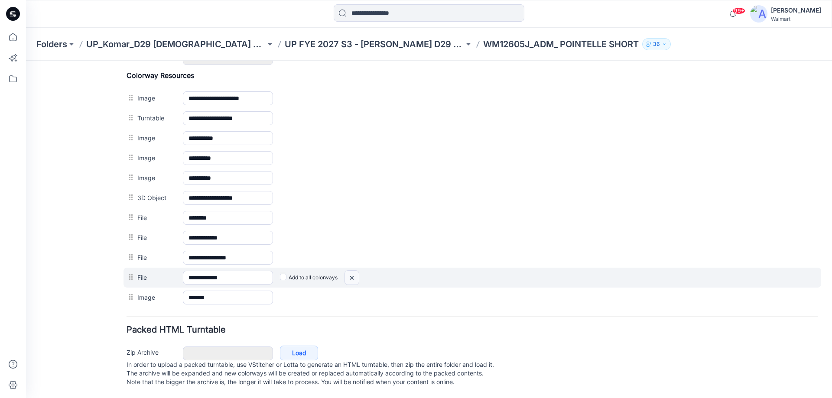
click at [349, 271] on img at bounding box center [352, 278] width 14 height 14
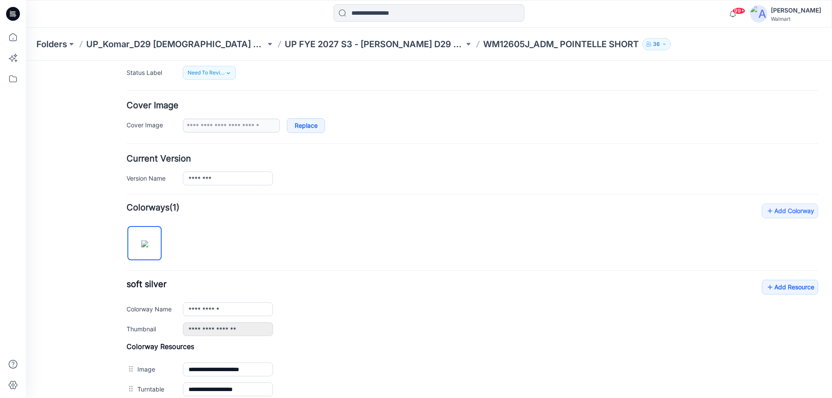
scroll to position [0, 0]
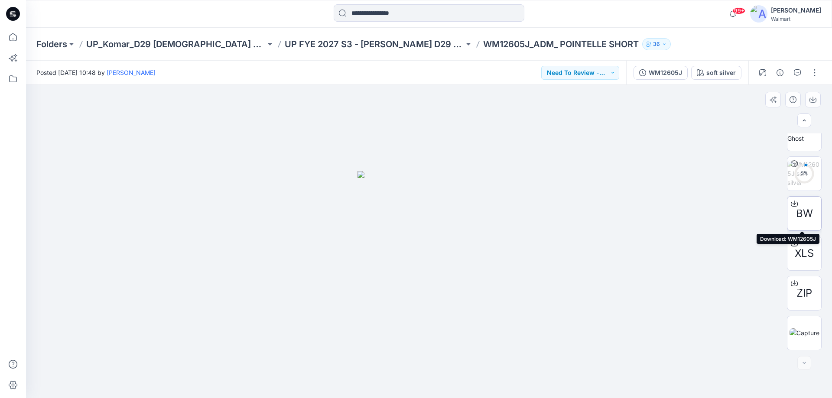
scroll to position [177, 0]
